Goal: Participate in discussion

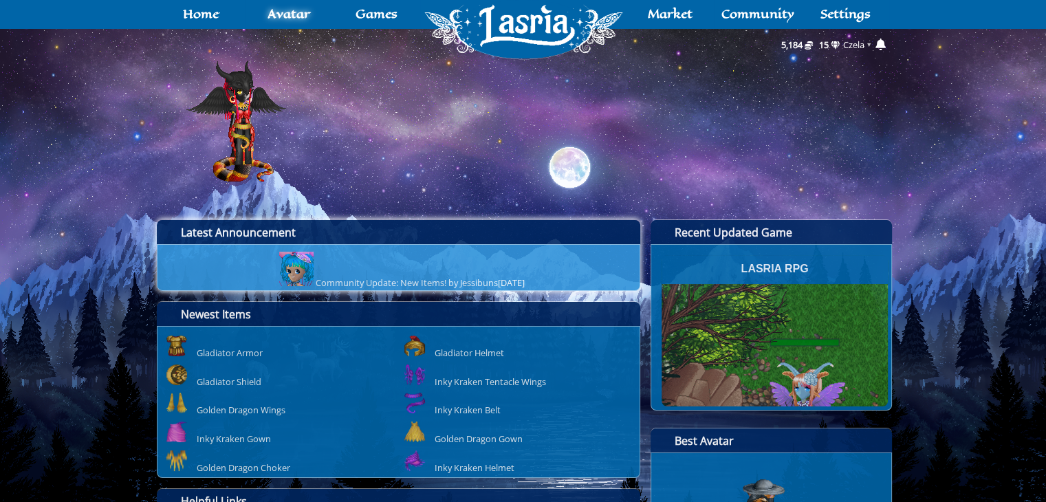
click at [404, 272] on div "Community Update: New Items! by Jessibuns Aug 24, 2025" at bounding box center [401, 271] width 475 height 38
click at [279, 267] on img "Announcements" at bounding box center [296, 269] width 34 height 34
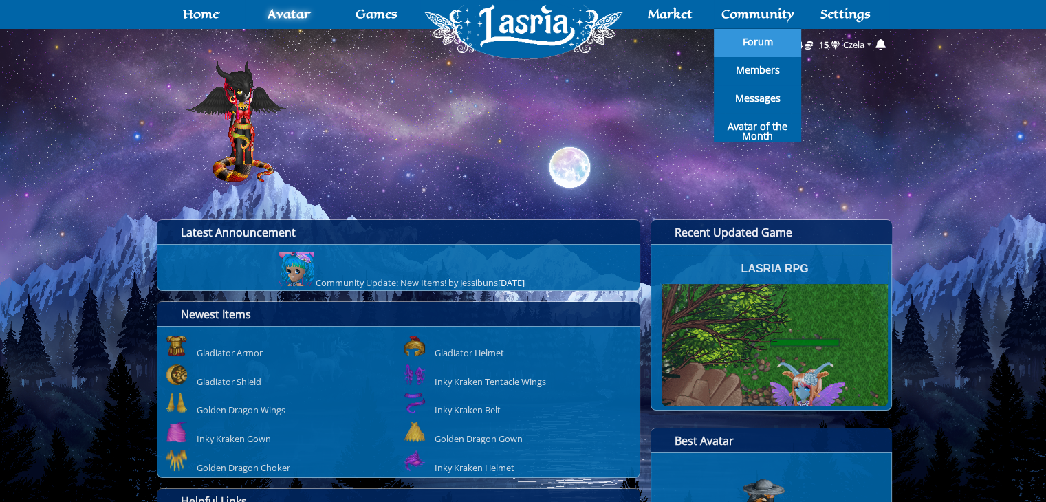
click at [740, 38] on link "Forum" at bounding box center [758, 43] width 88 height 28
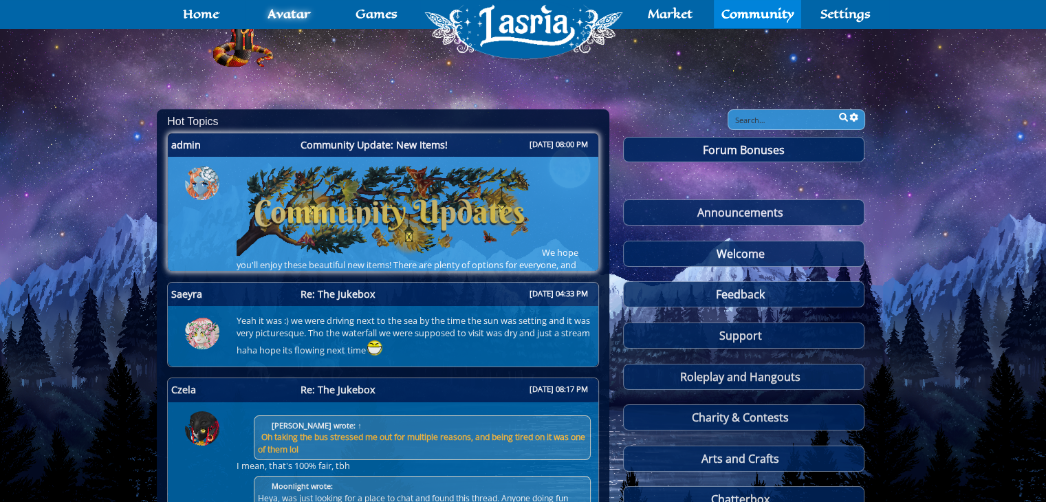
scroll to position [111, 0]
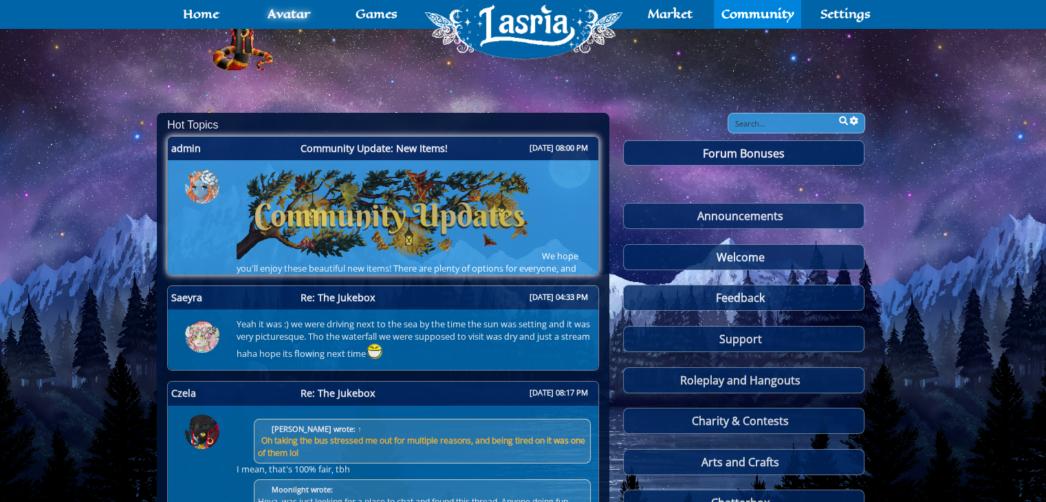
click at [467, 232] on img at bounding box center [388, 214] width 305 height 90
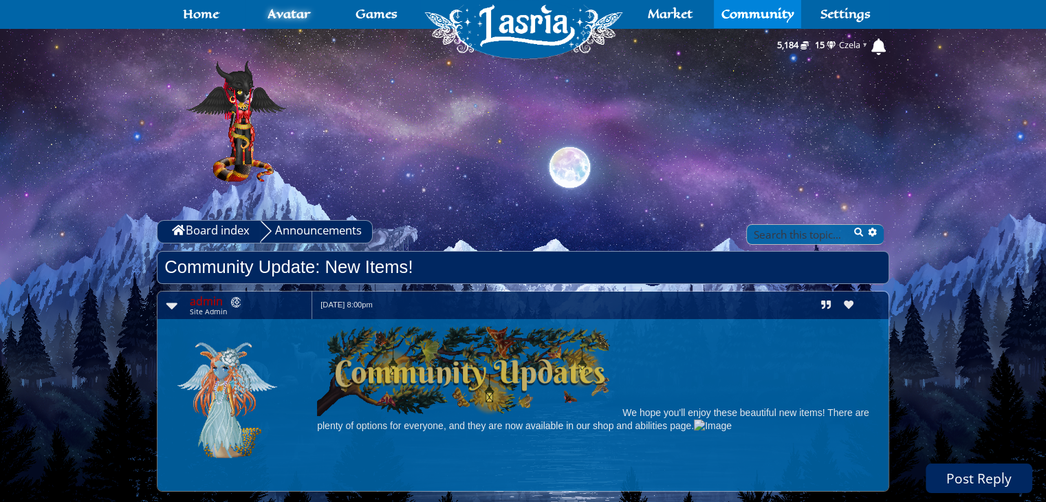
scroll to position [66, 0]
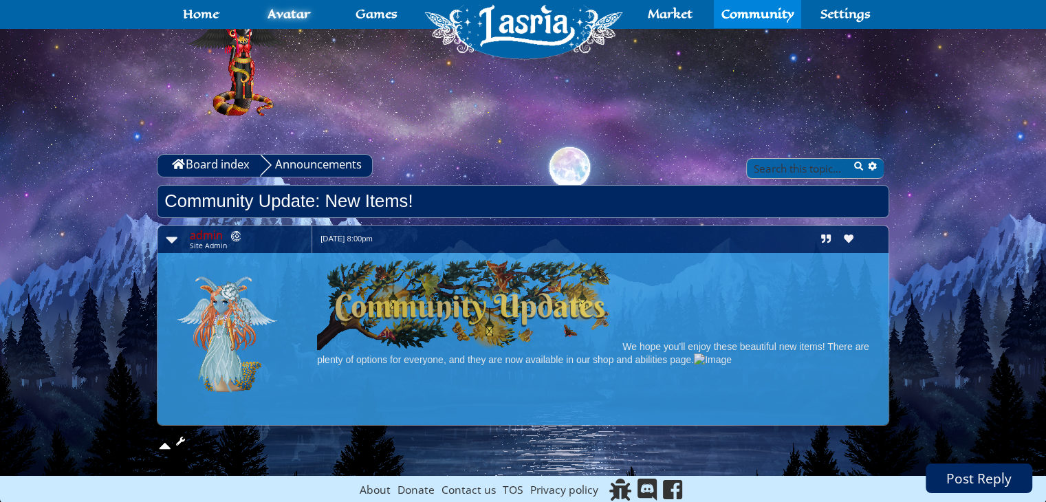
click at [718, 361] on img at bounding box center [713, 360] width 38 height 14
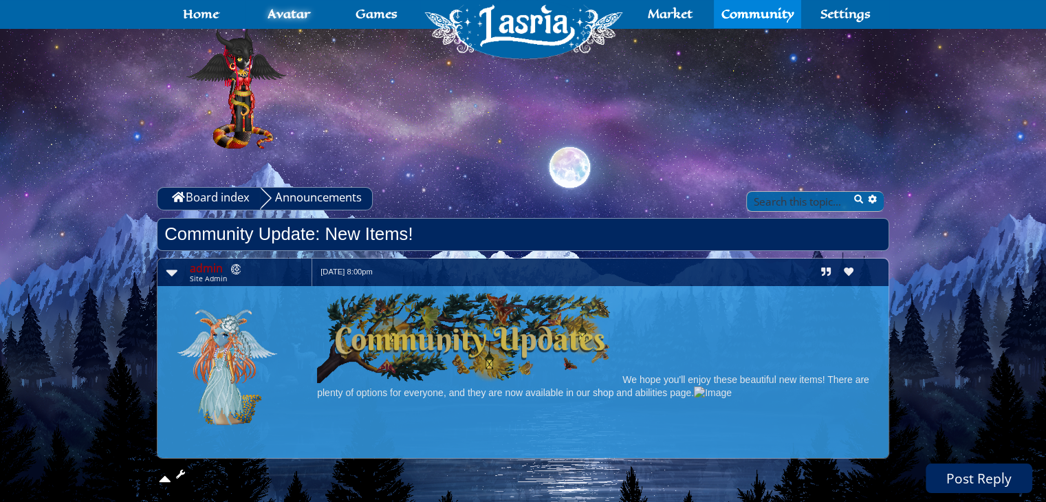
scroll to position [0, 0]
